Goal: Find specific page/section: Find specific page/section

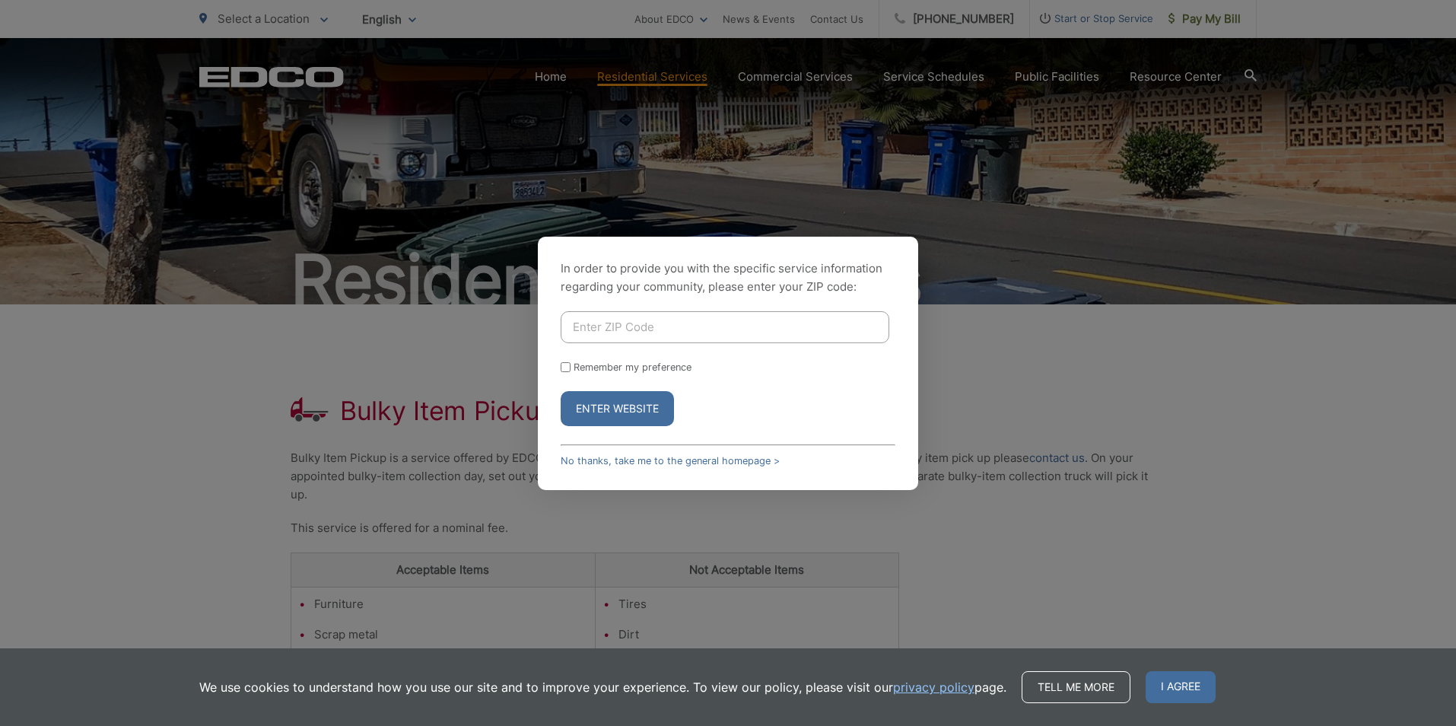
click at [631, 329] on input "Enter ZIP Code" at bounding box center [725, 327] width 329 height 32
type input "90712"
click at [492, 367] on div "In order to provide you with the specific service information regarding your co…" at bounding box center [728, 363] width 1456 height 726
click at [473, 342] on div "In order to provide you with the specific service information regarding your co…" at bounding box center [728, 363] width 1456 height 726
click at [582, 397] on button "Enter Website" at bounding box center [617, 408] width 113 height 35
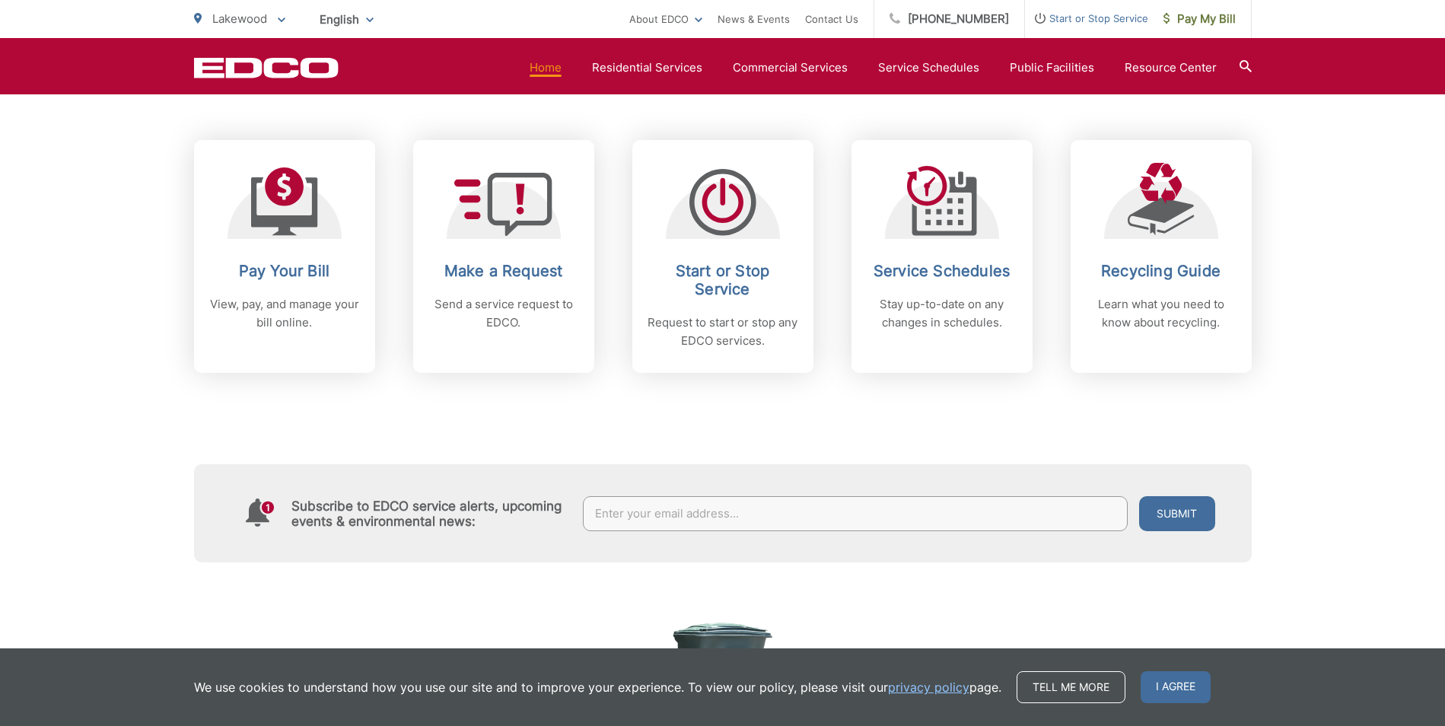
scroll to position [625, 0]
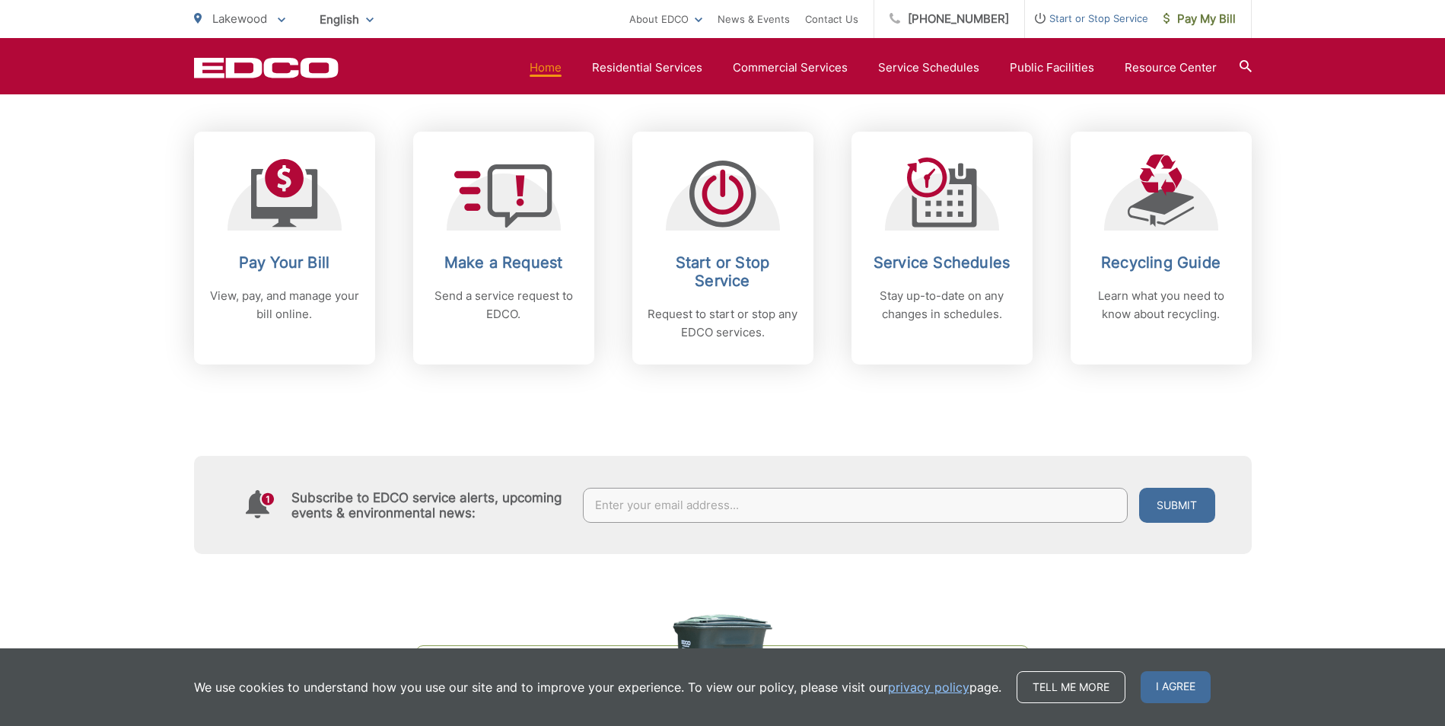
click at [1131, 414] on div "Subscribe to EDCO service alerts, upcoming events & environmental news: Submit" at bounding box center [722, 458] width 1057 height 189
